Goal: Check status: Check status

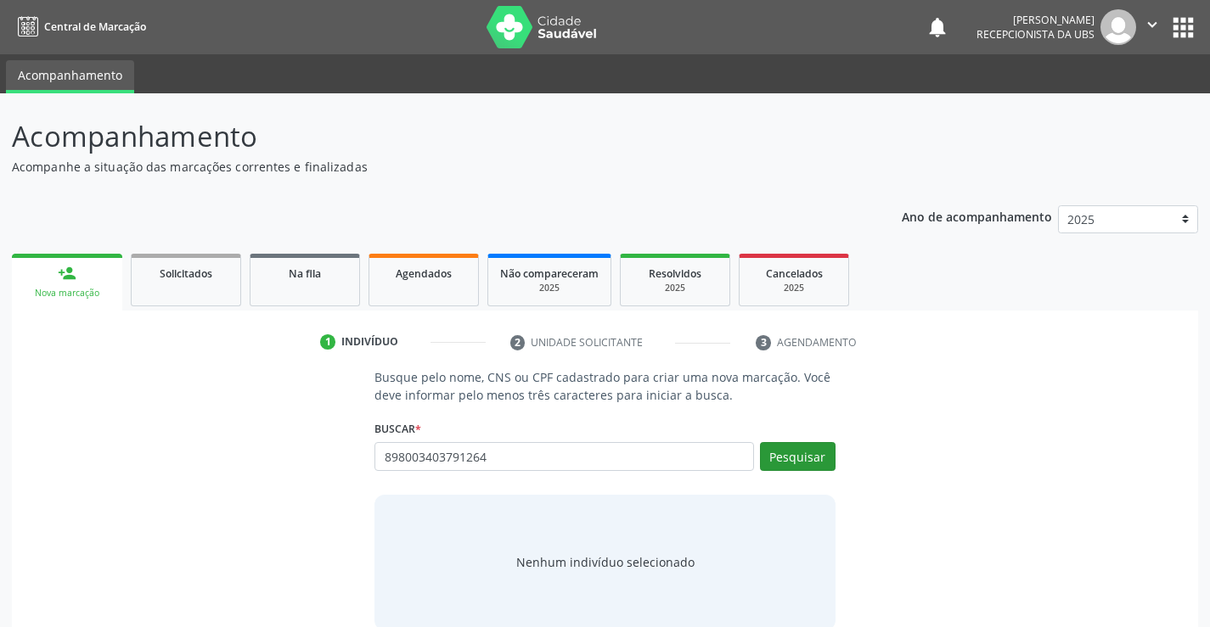
type input "898003403791264"
click at [805, 466] on button "Pesquisar" at bounding box center [798, 456] width 76 height 29
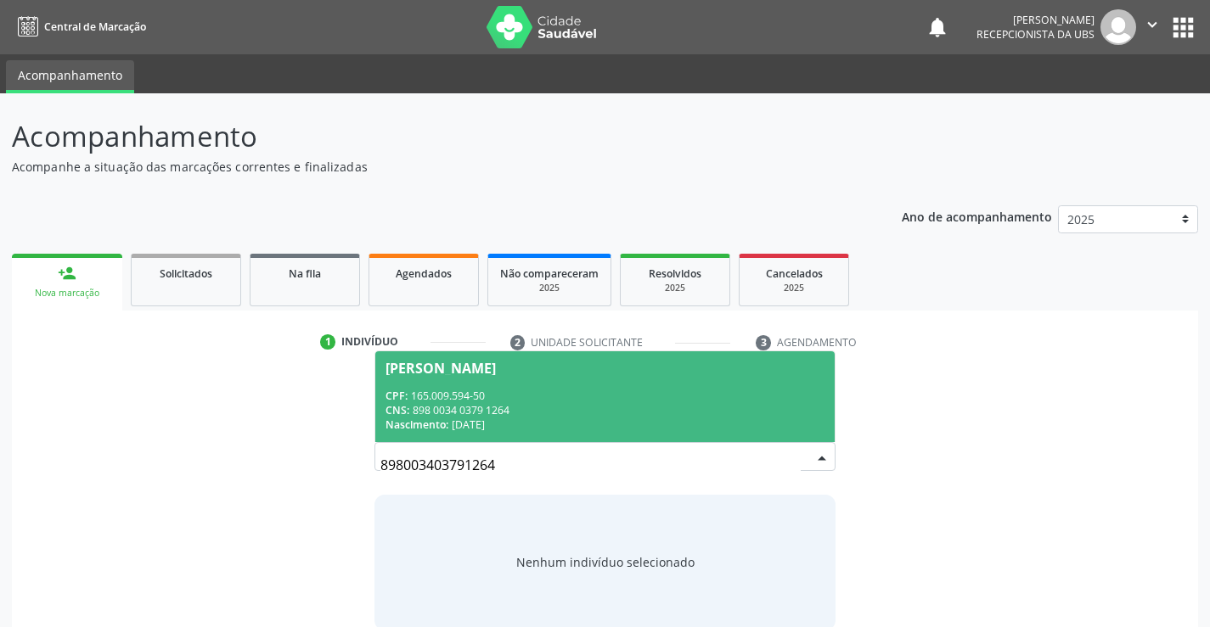
click at [653, 399] on div "CPF: 165.009.594-50" at bounding box center [604, 396] width 438 height 14
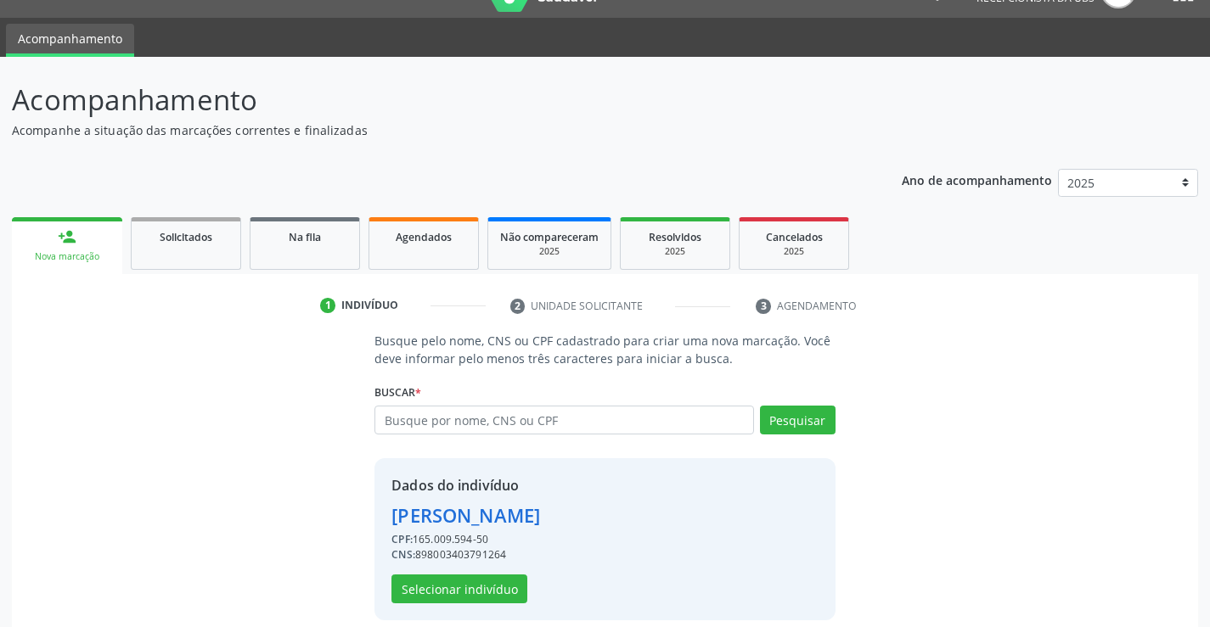
scroll to position [53, 0]
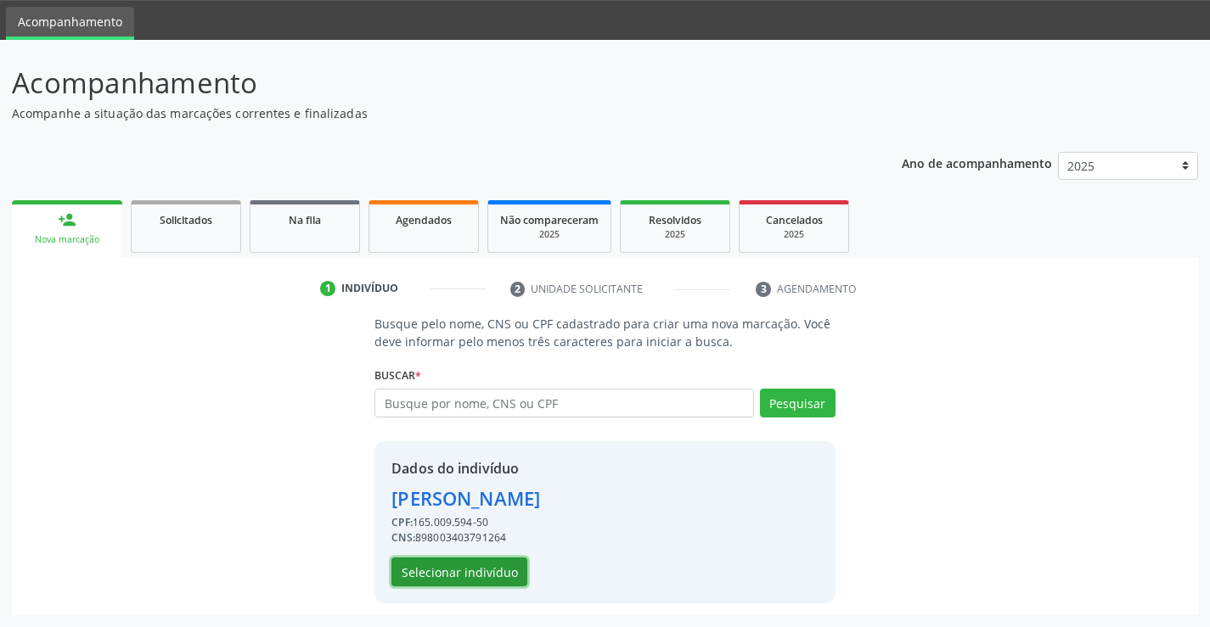
click at [506, 574] on button "Selecionar indivíduo" at bounding box center [459, 572] width 136 height 29
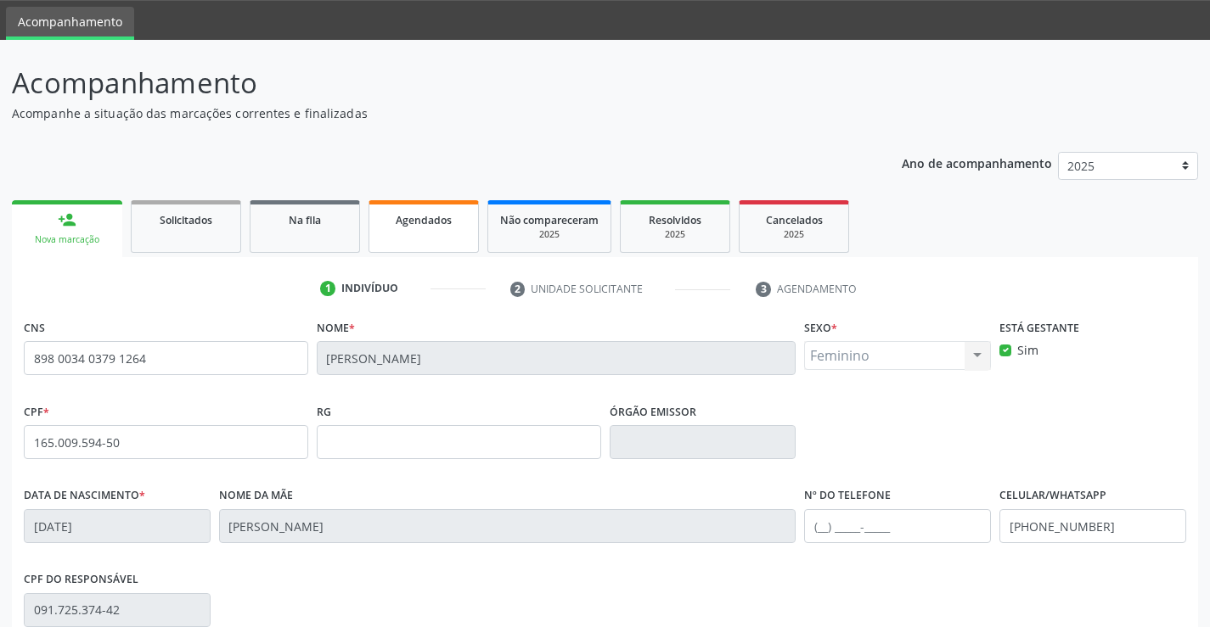
click at [442, 226] on span "Agendados" at bounding box center [424, 220] width 56 height 14
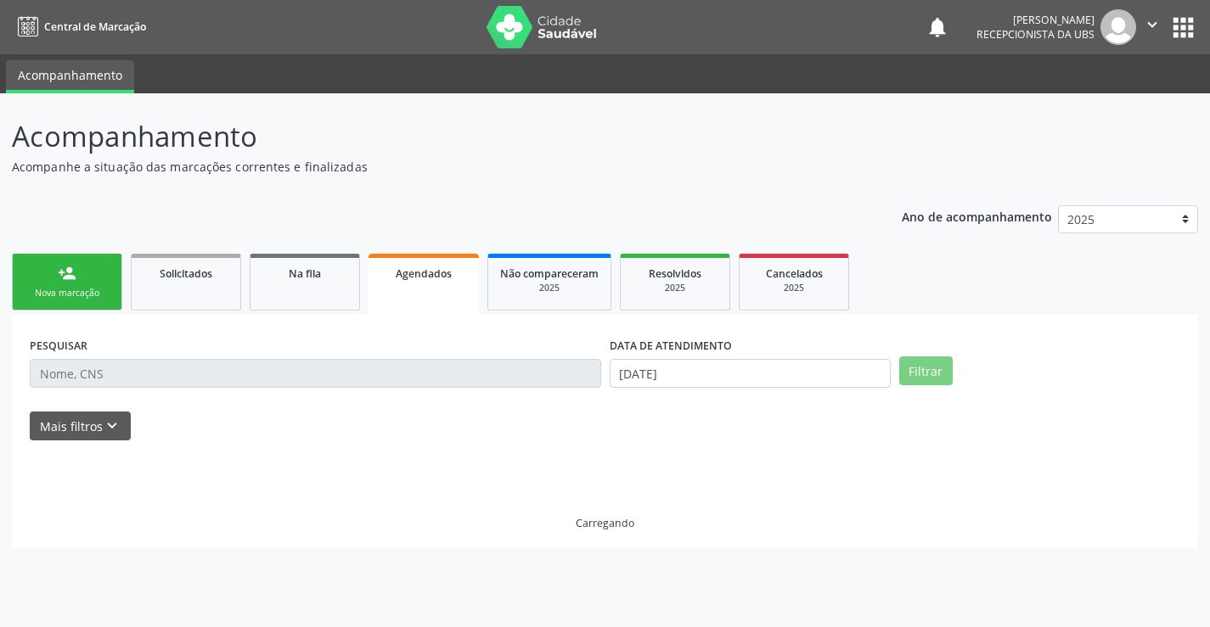
scroll to position [0, 0]
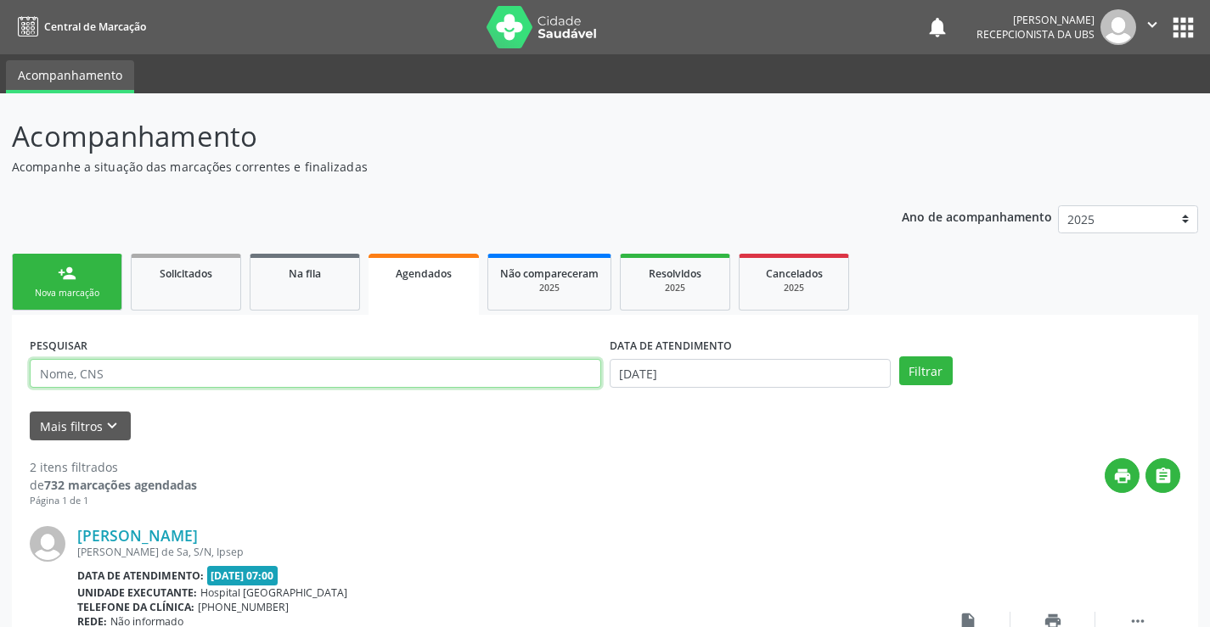
click at [301, 365] on input "text" at bounding box center [315, 373] width 571 height 29
paste input "898003403791264"
type input "898003403791264"
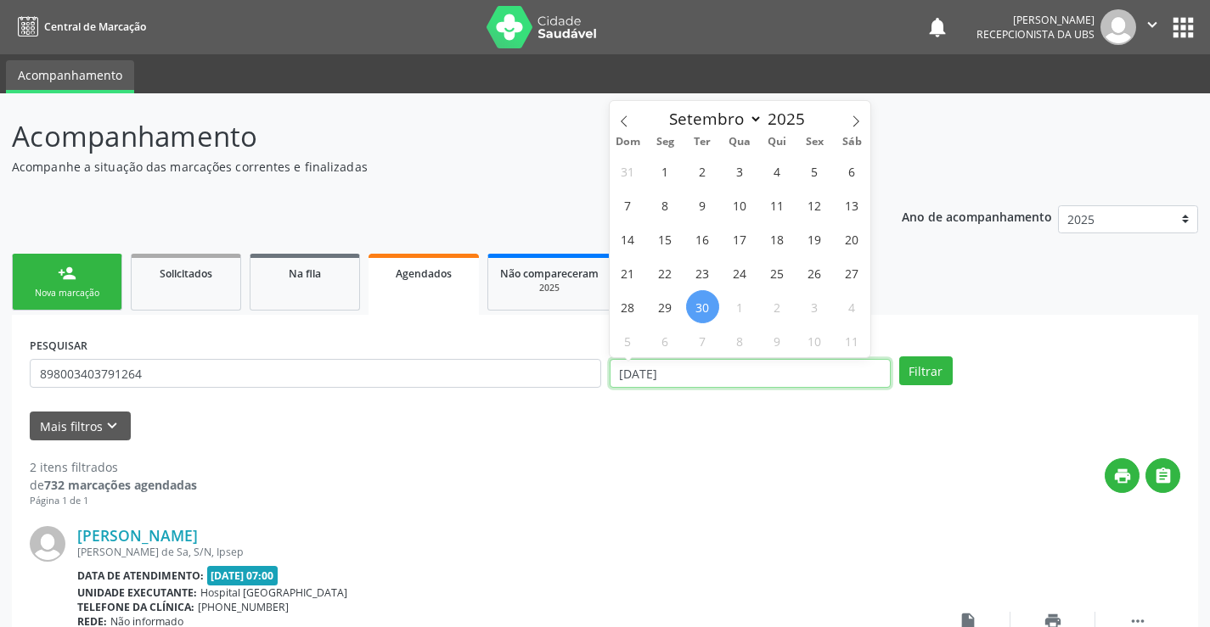
click at [867, 383] on input "[DATE]" at bounding box center [749, 373] width 281 height 29
click at [859, 126] on icon at bounding box center [856, 121] width 12 height 12
select select "9"
click at [733, 177] on span "1" at bounding box center [739, 170] width 33 height 33
type input "01/10/2025"
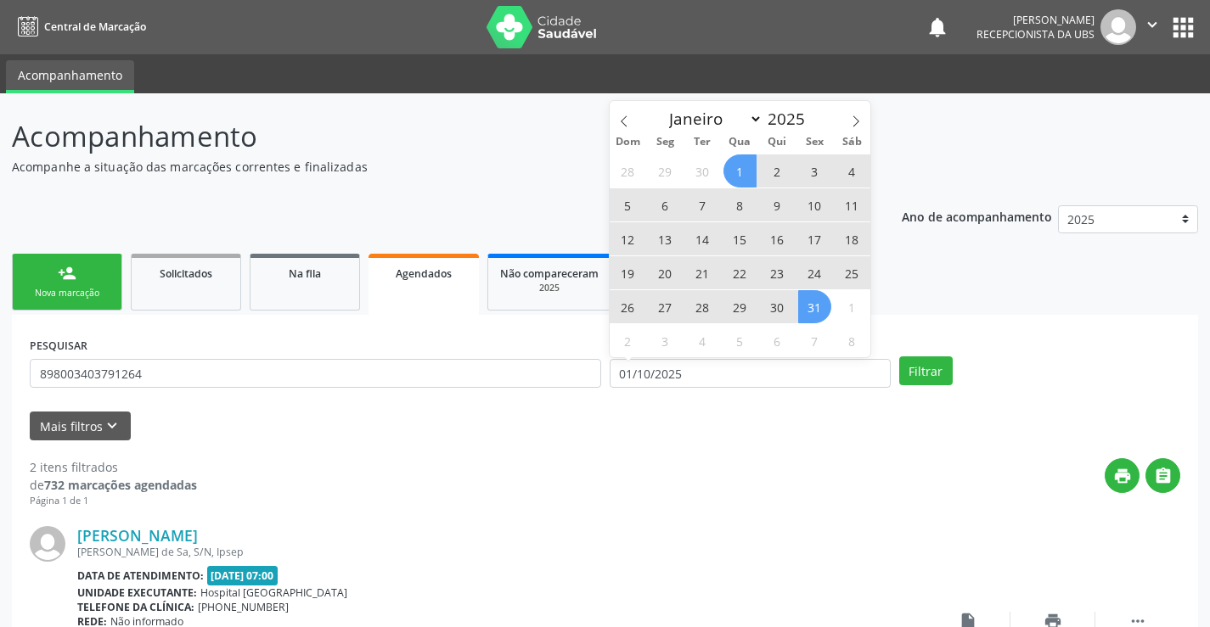
click at [812, 301] on span "31" at bounding box center [814, 306] width 33 height 33
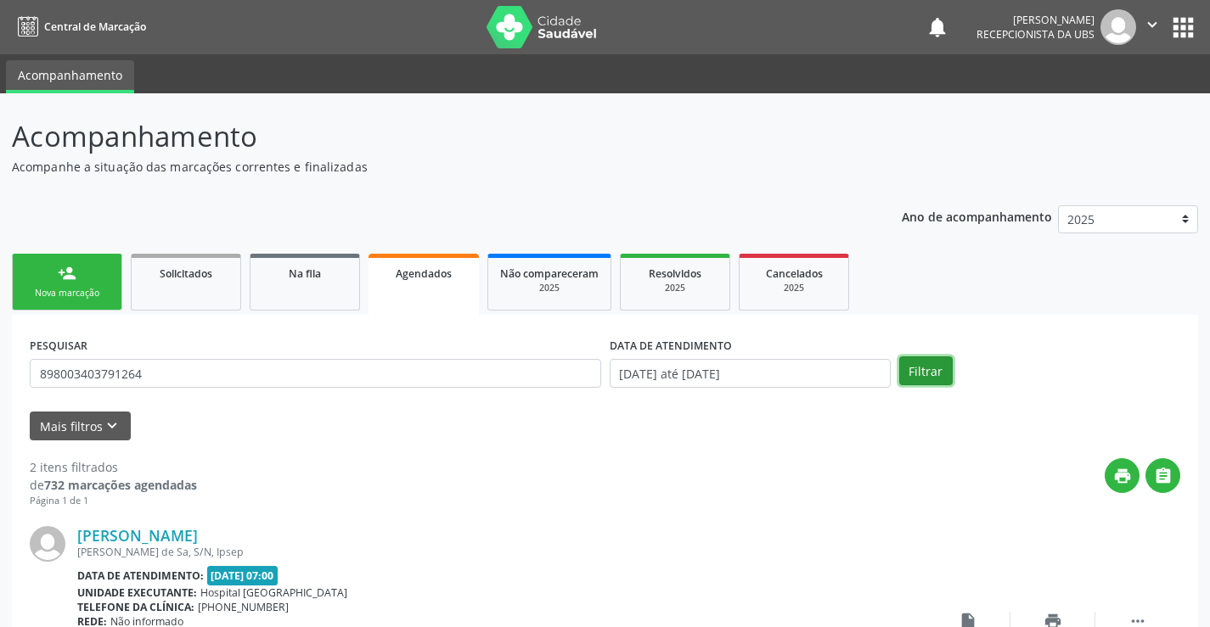
click at [906, 381] on button "Filtrar" at bounding box center [925, 371] width 53 height 29
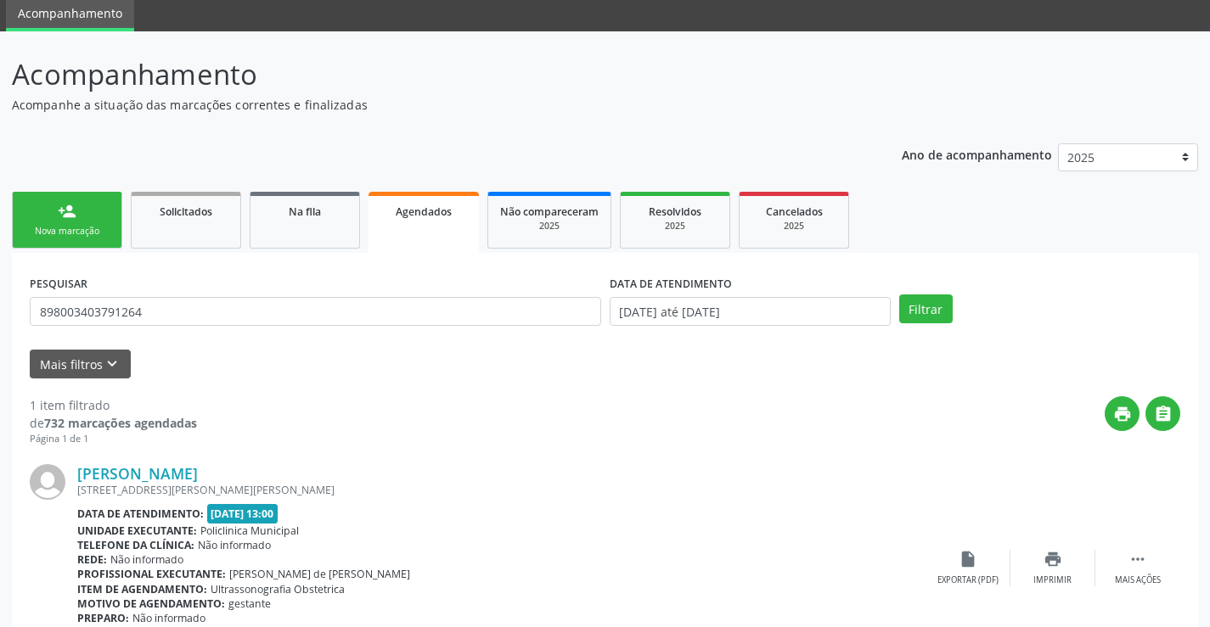
scroll to position [154, 0]
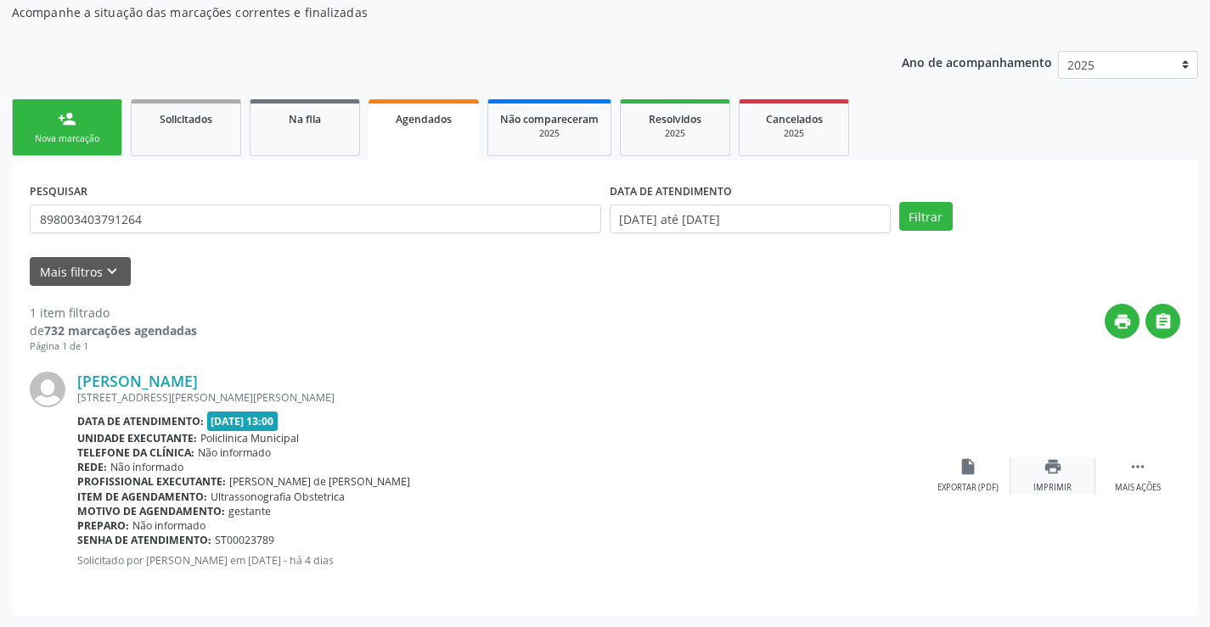
click at [1060, 478] on div "print Imprimir" at bounding box center [1052, 476] width 85 height 37
